Goal: Use online tool/utility: Utilize a website feature to perform a specific function

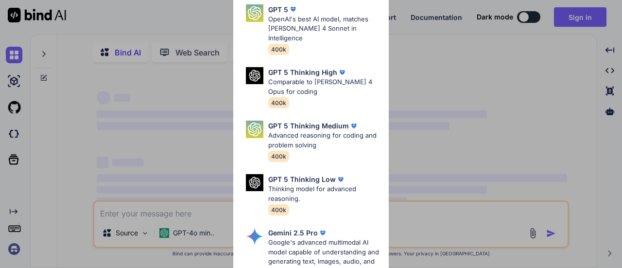
click at [328, 33] on p "OpenAI's best AI model, matches [PERSON_NAME] 4 Sonnet in Intelligence" at bounding box center [324, 29] width 113 height 29
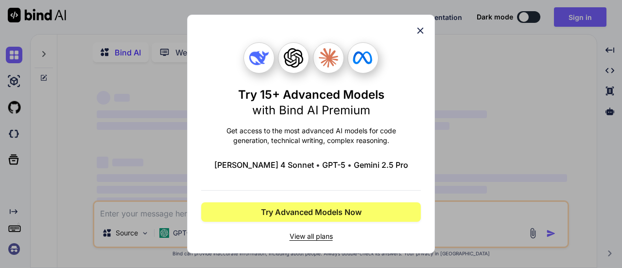
click at [424, 32] on icon at bounding box center [420, 30] width 11 height 11
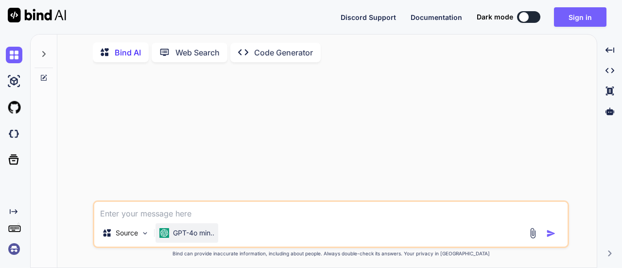
click at [201, 232] on p "GPT-4o min.." at bounding box center [193, 233] width 41 height 10
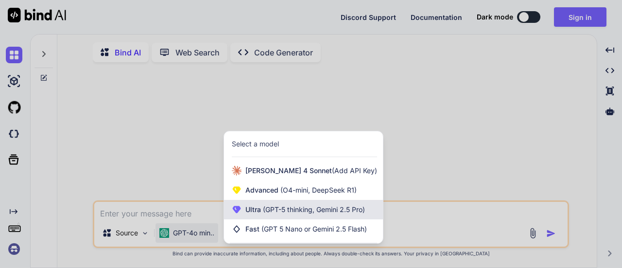
click at [272, 211] on span "(GPT-5 thinking, Gemini 2.5 Pro)" at bounding box center [313, 209] width 104 height 8
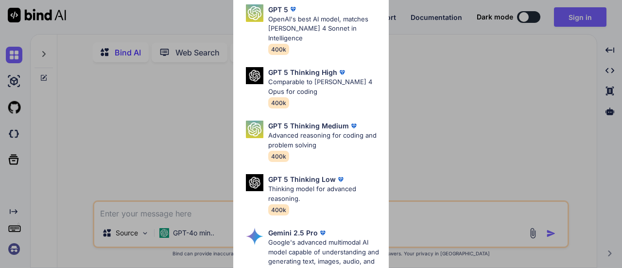
click at [203, 174] on div "Ultra Models GPT 5 OpenAI's best AI model, matches [PERSON_NAME] 4 Sonnet in In…" at bounding box center [311, 134] width 622 height 268
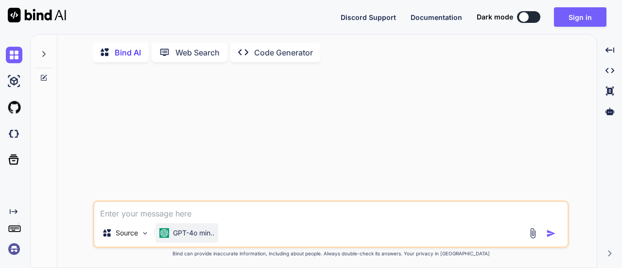
click at [200, 236] on p "GPT-4o min.." at bounding box center [193, 233] width 41 height 10
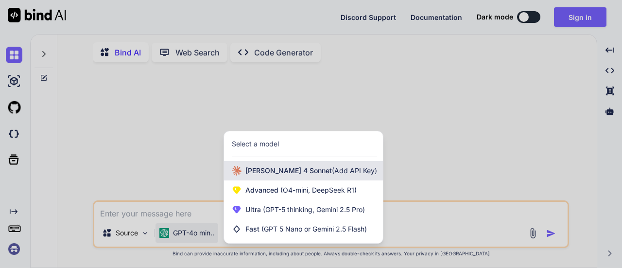
click at [256, 176] on span "[PERSON_NAME] 4 Sonnet (Add API Key)" at bounding box center [312, 171] width 132 height 10
type textarea "x"
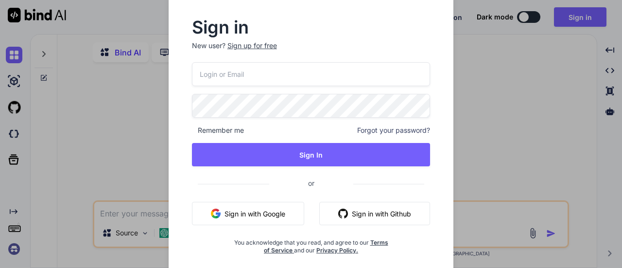
click at [275, 215] on button "Sign in with Google" at bounding box center [248, 213] width 112 height 23
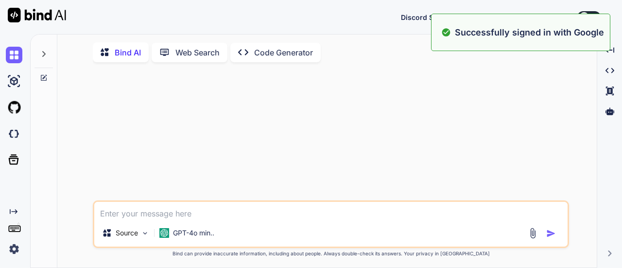
click at [227, 213] on textarea at bounding box center [331, 211] width 474 height 18
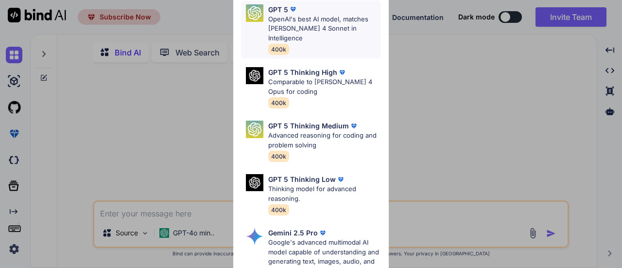
click at [318, 25] on p "OpenAI's best AI model, matches [PERSON_NAME] 4 Sonnet in Intelligence" at bounding box center [324, 29] width 113 height 29
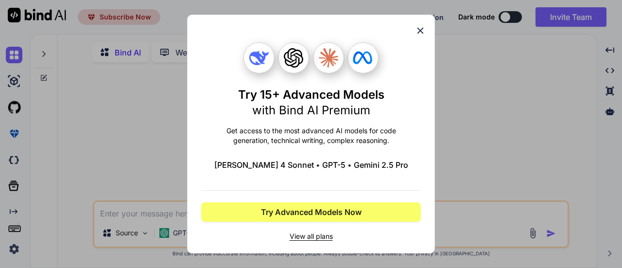
click at [423, 31] on icon at bounding box center [420, 30] width 11 height 11
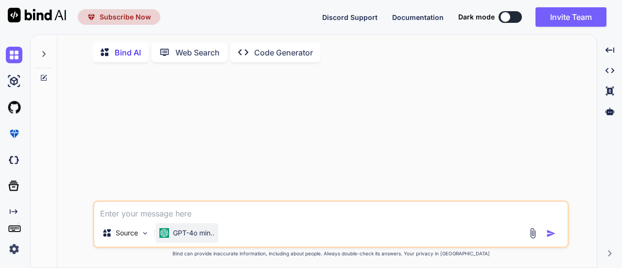
click at [198, 235] on p "GPT-4o min.." at bounding box center [193, 233] width 41 height 10
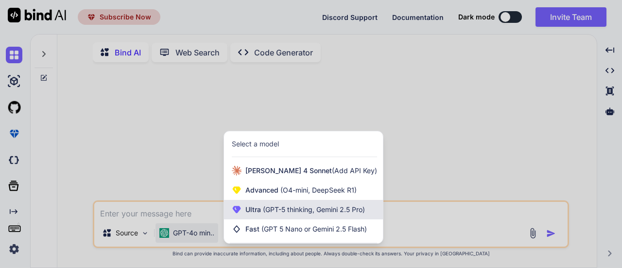
click at [258, 213] on span "Ultra (GPT-5 thinking, Gemini 2.5 Pro)" at bounding box center [306, 210] width 120 height 10
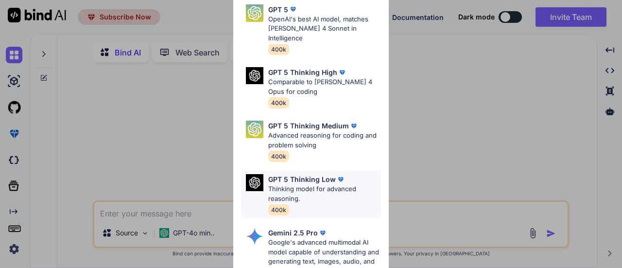
click at [302, 174] on p "GPT 5 Thinking Low" at bounding box center [302, 179] width 68 height 10
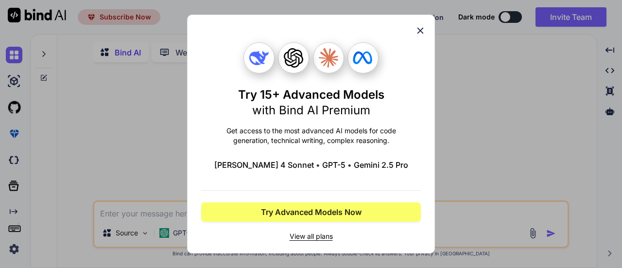
click at [419, 29] on icon at bounding box center [421, 31] width 6 height 6
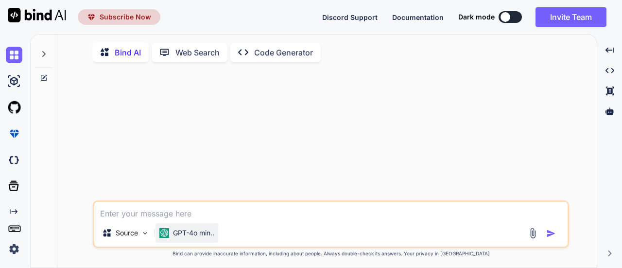
click at [207, 238] on p "GPT-4o min.." at bounding box center [193, 233] width 41 height 10
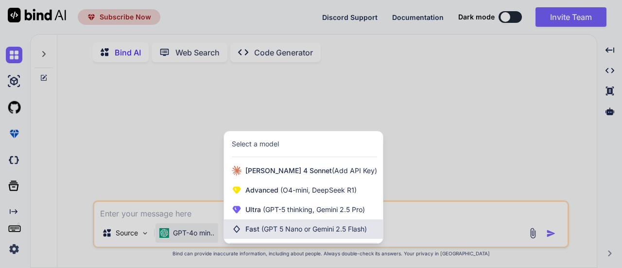
click at [260, 232] on span "Fast (GPT 5 Nano or Gemini 2.5 Flash)" at bounding box center [307, 229] width 122 height 10
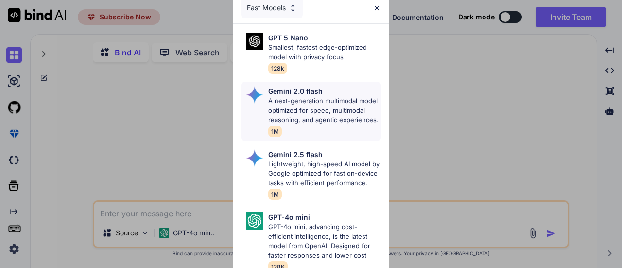
click at [322, 108] on p "A next-generation multimodal model optimized for speed, multimodal reasoning, a…" at bounding box center [324, 110] width 113 height 29
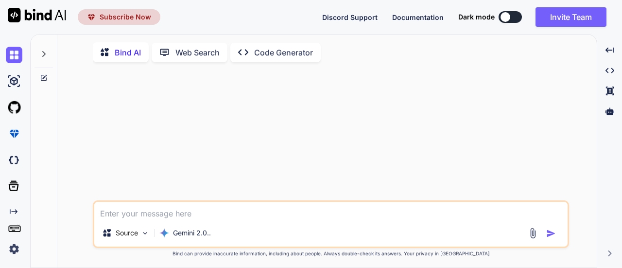
click at [205, 212] on textarea at bounding box center [331, 211] width 474 height 18
type textarea "Need the full matlab code"
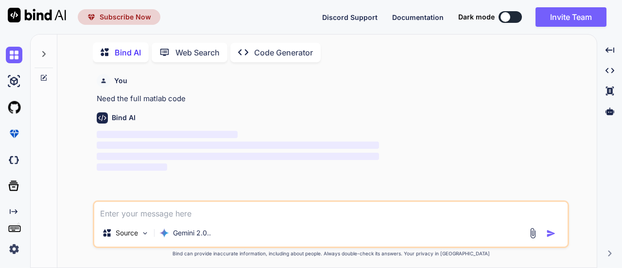
scroll to position [3, 0]
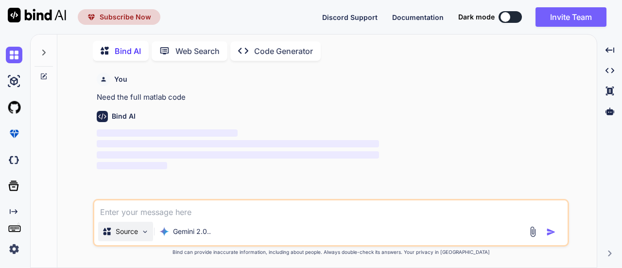
click at [136, 229] on p "Source" at bounding box center [127, 232] width 22 height 10
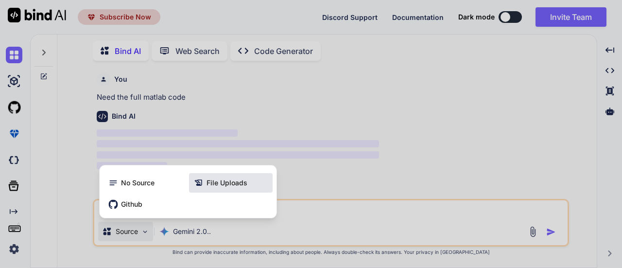
click at [216, 191] on div "File Uploads" at bounding box center [231, 182] width 84 height 19
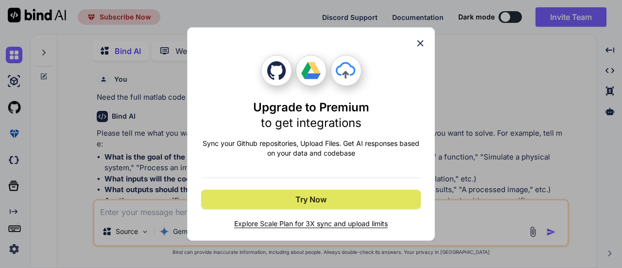
click at [346, 194] on button "Try Now" at bounding box center [311, 199] width 220 height 19
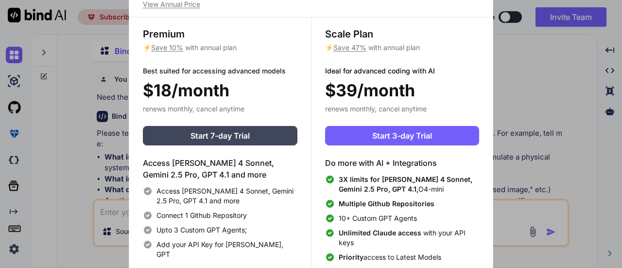
click at [515, 77] on div "Upgrade to access Advanced AI & Integrations View Annual Price Premium ⚡ Save 1…" at bounding box center [311, 134] width 622 height 268
